Goal: Book appointment/travel/reservation

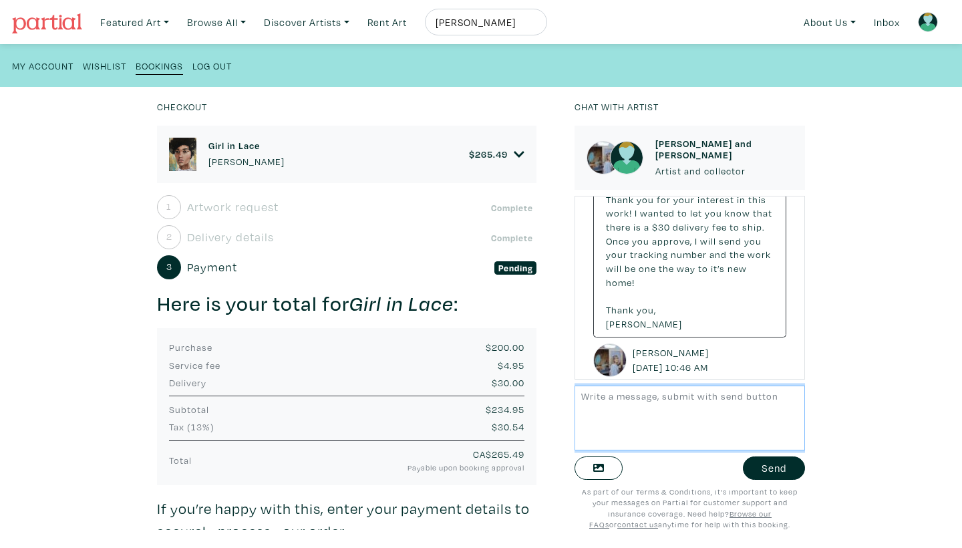
scroll to position [56, 0]
type textarea "Thanks! Much appreciated. [PERSON_NAME]"
click at [777, 477] on button "Send" at bounding box center [773, 467] width 62 height 23
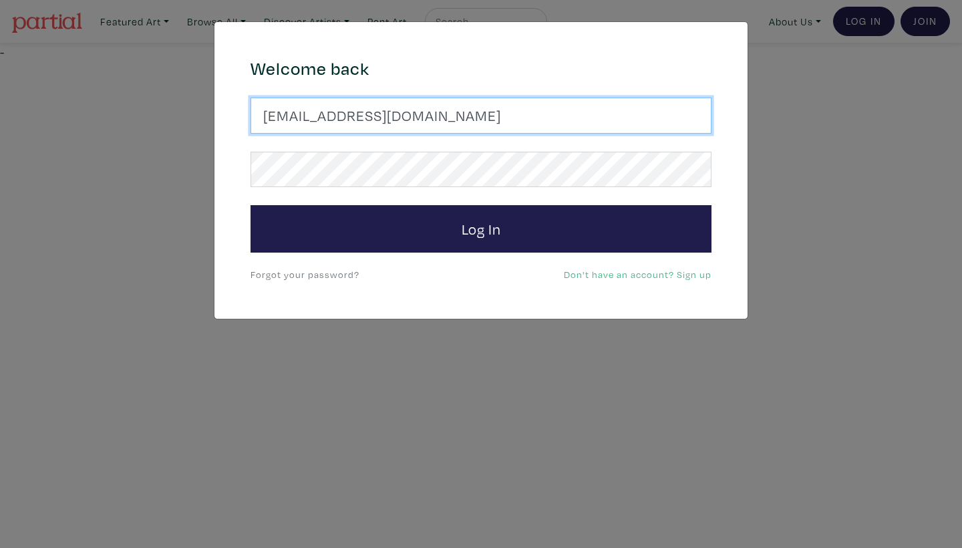
type input "ymcanna77@yahoo.com"
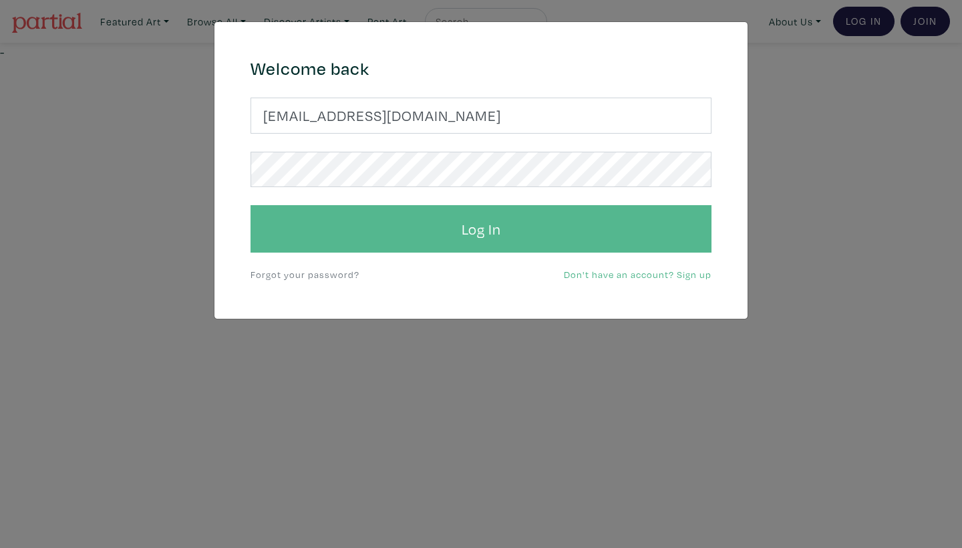
click at [370, 229] on button "Log In" at bounding box center [480, 229] width 461 height 48
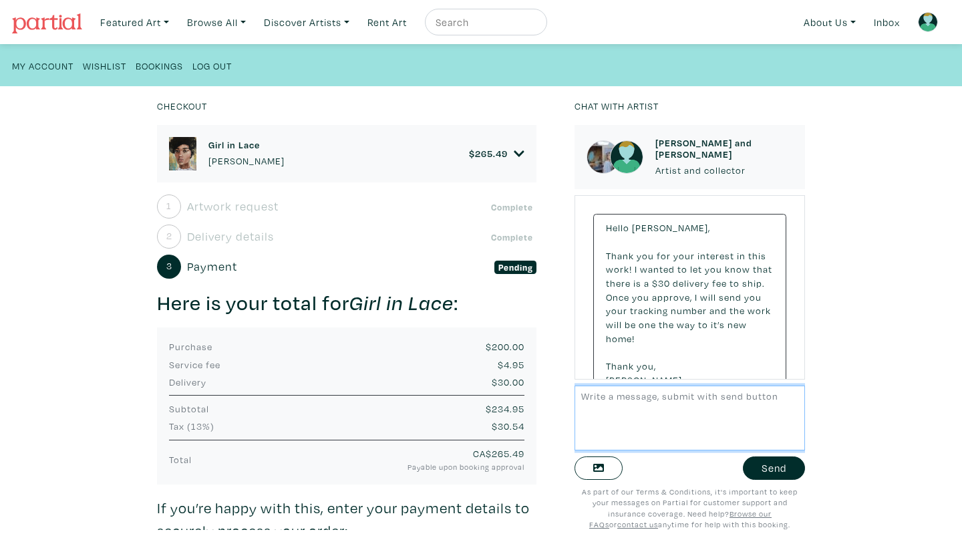
scroll to position [56, 0]
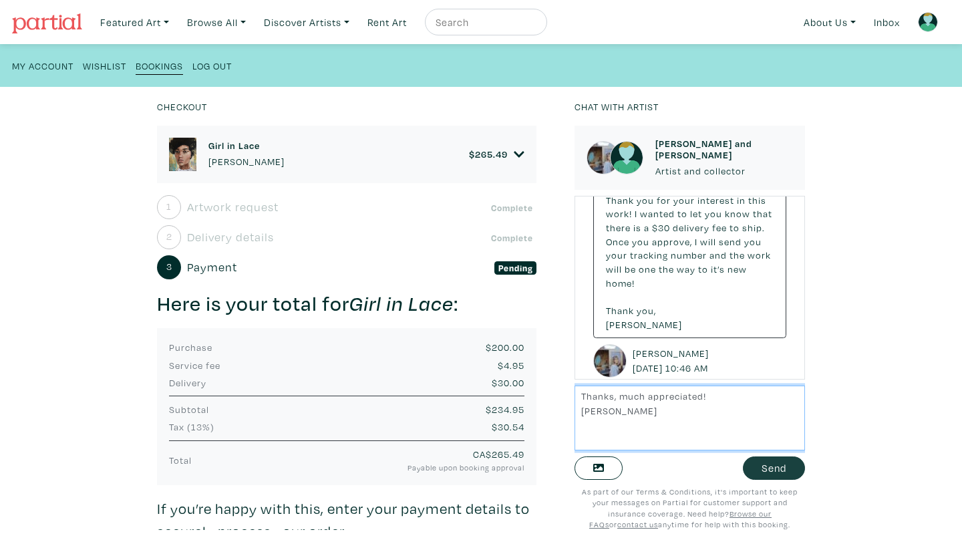
type textarea "Thanks, much appreciated! Anna"
click at [776, 468] on button "Send" at bounding box center [773, 467] width 62 height 23
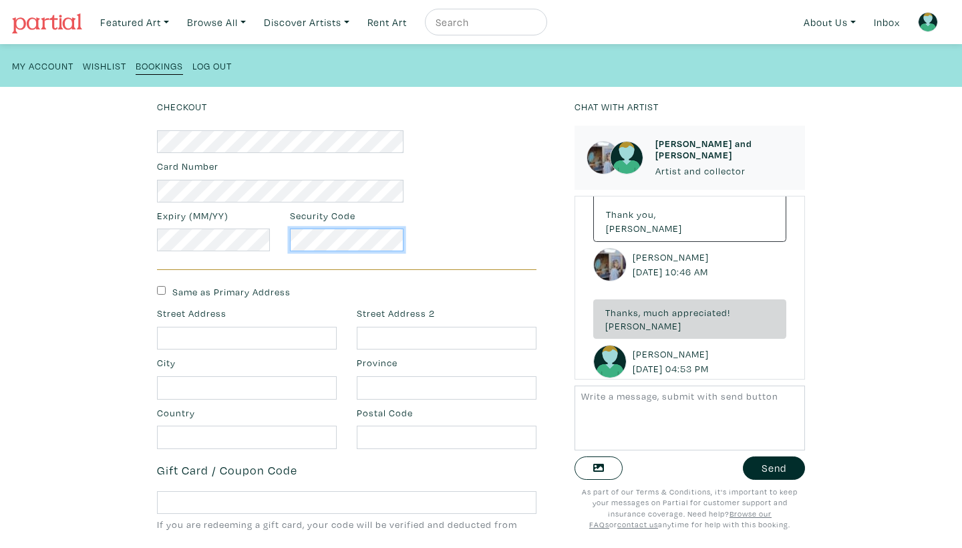
scroll to position [471, 0]
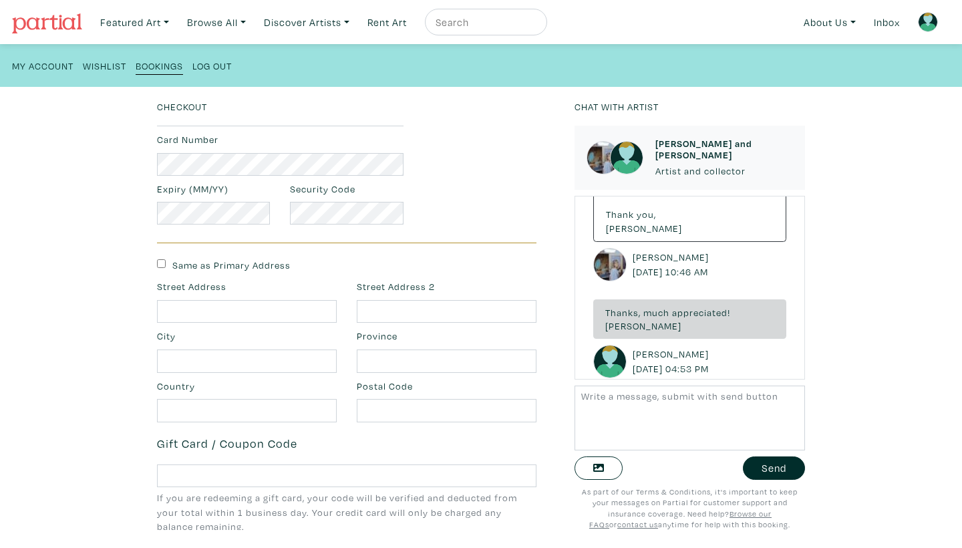
click at [160, 260] on input "Same as Primary Address" at bounding box center [161, 263] width 9 height 9
checkbox input "true"
type input "18 Huntley Road"
type input "Stockport"
type input "Cheshire"
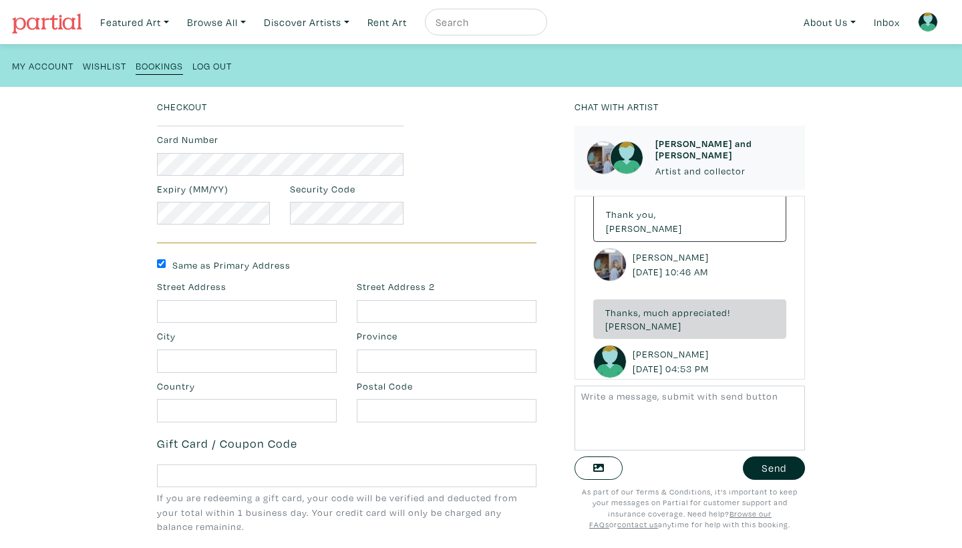
type input "United Kingdom"
type input "SK3 0RP"
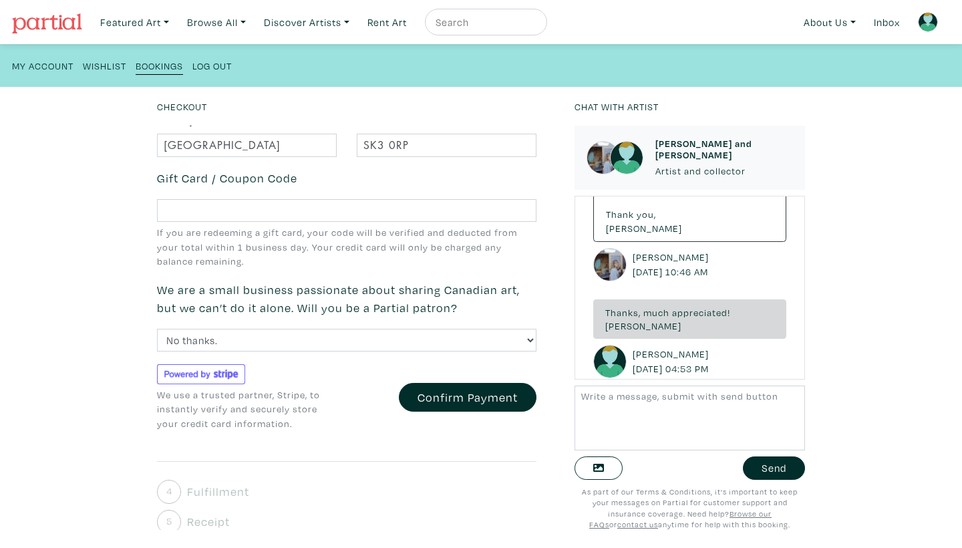
scroll to position [735, 0]
click at [433, 391] on button "Confirm Payment" at bounding box center [468, 397] width 138 height 29
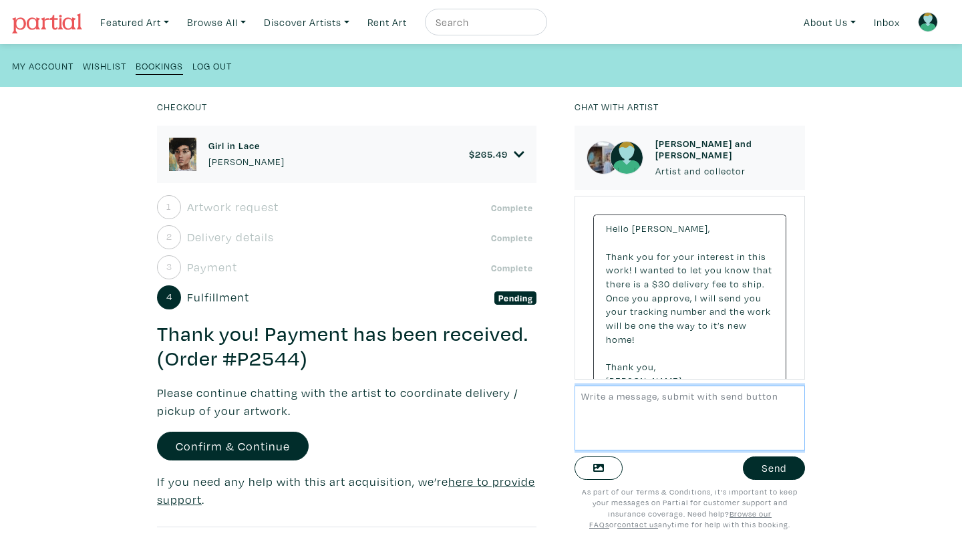
scroll to position [152, 0]
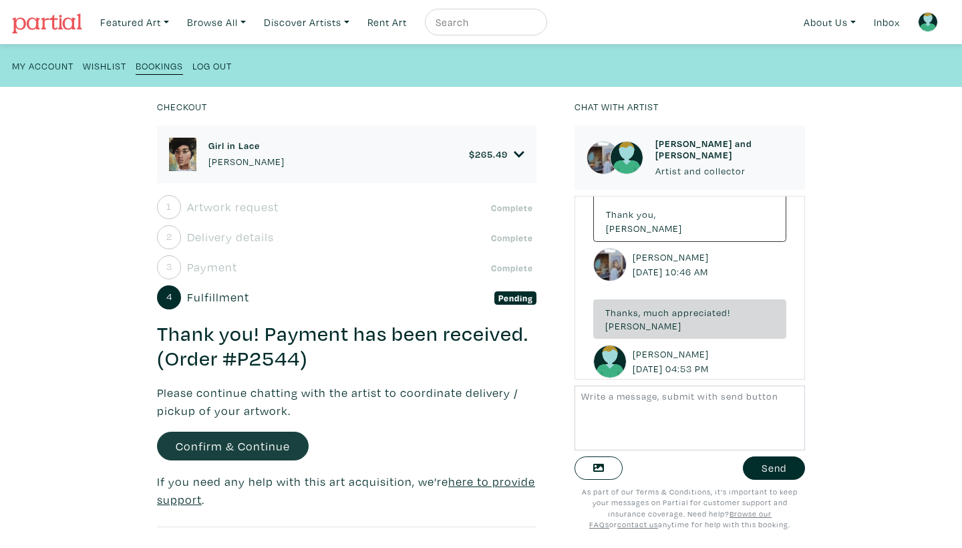
click at [286, 445] on link "Confirm & Continue" at bounding box center [233, 445] width 152 height 29
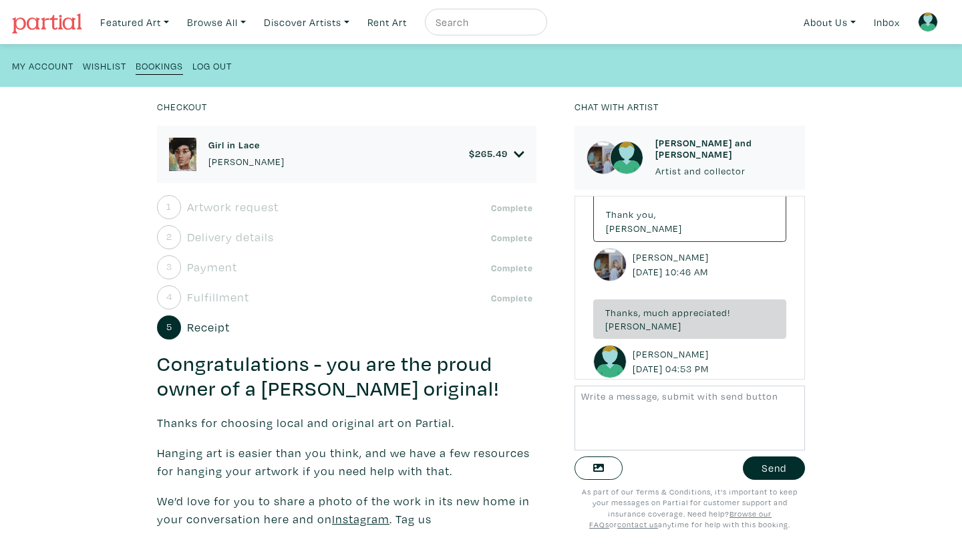
click at [223, 149] on h6 "Girl in Lace" at bounding box center [246, 145] width 76 height 11
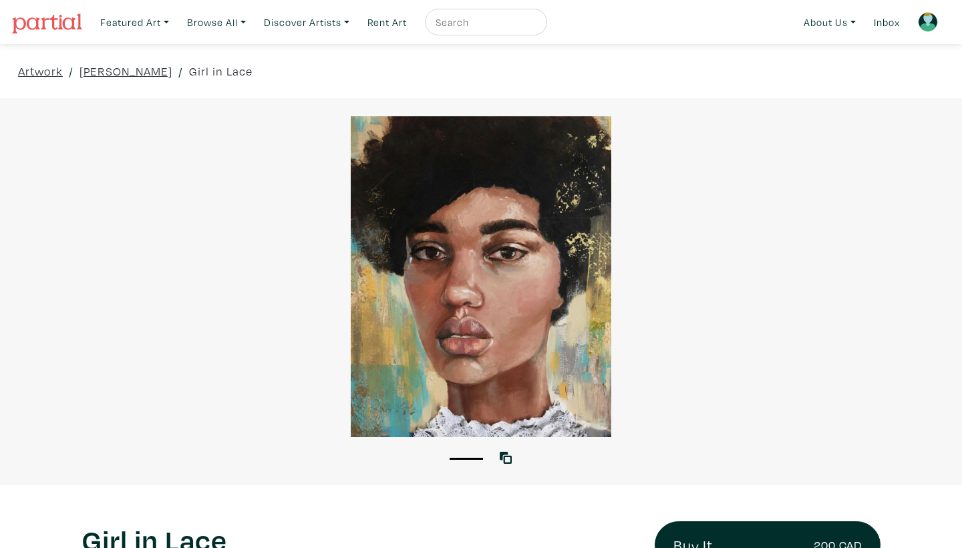
click at [925, 25] on img at bounding box center [927, 22] width 20 height 20
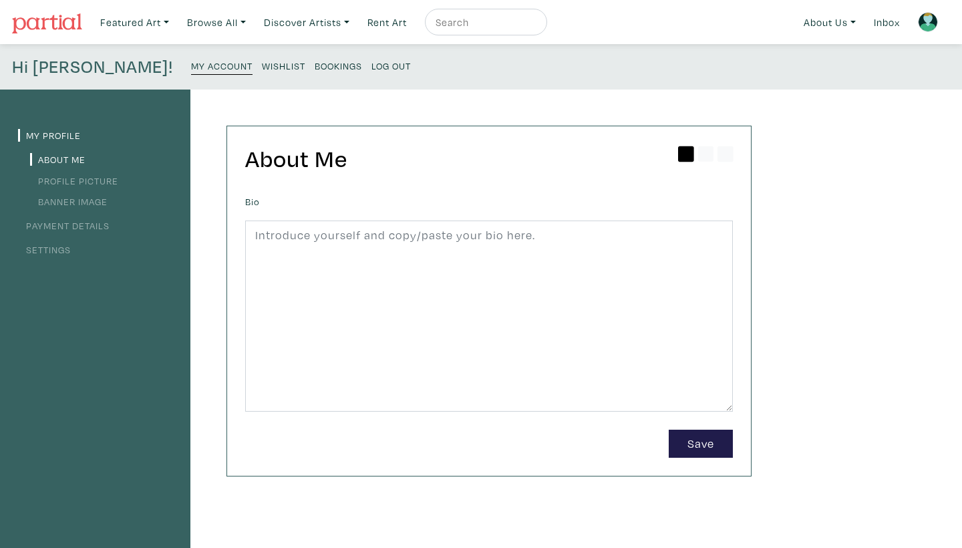
click at [314, 67] on small "Bookings" at bounding box center [337, 65] width 47 height 13
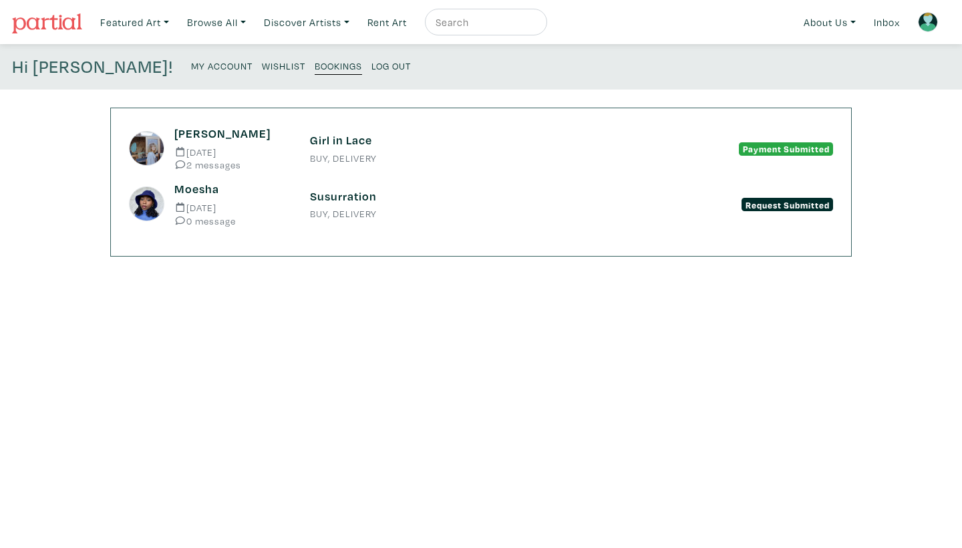
click at [337, 192] on h6 "Susurration" at bounding box center [481, 196] width 342 height 15
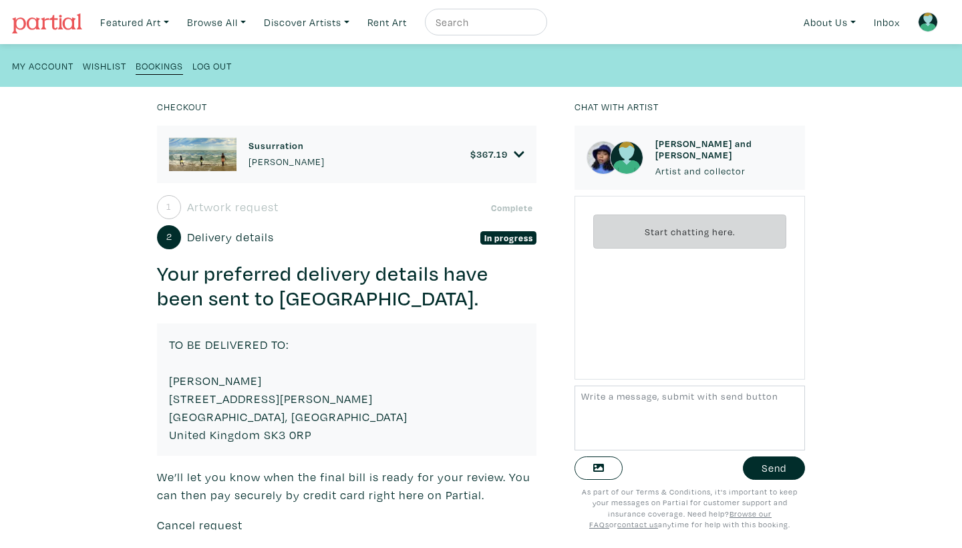
click at [264, 143] on h6 "Susurration" at bounding box center [286, 145] width 76 height 11
